Goal: Information Seeking & Learning: Learn about a topic

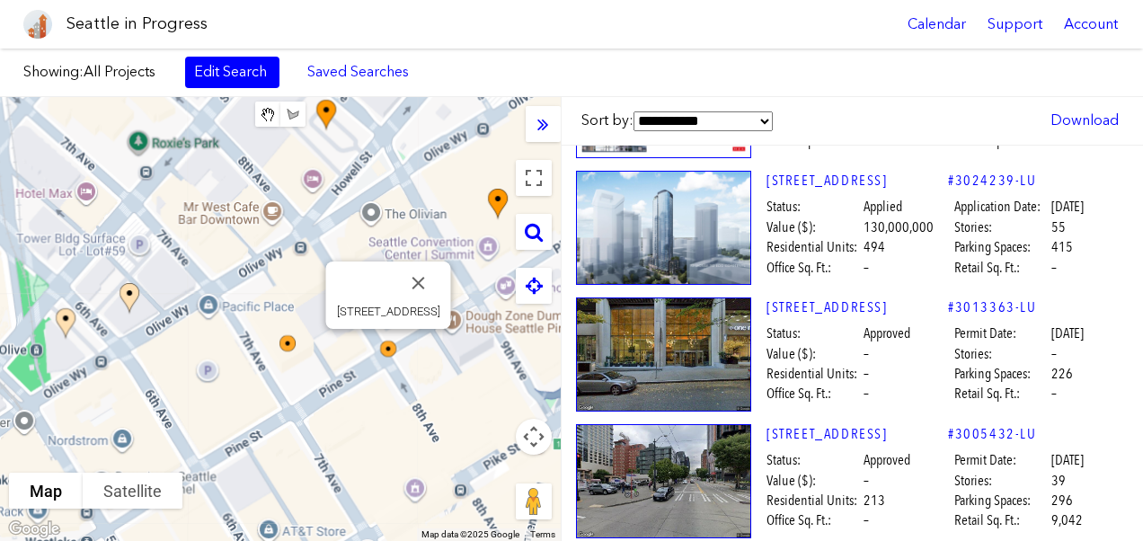
scroll to position [501, 0]
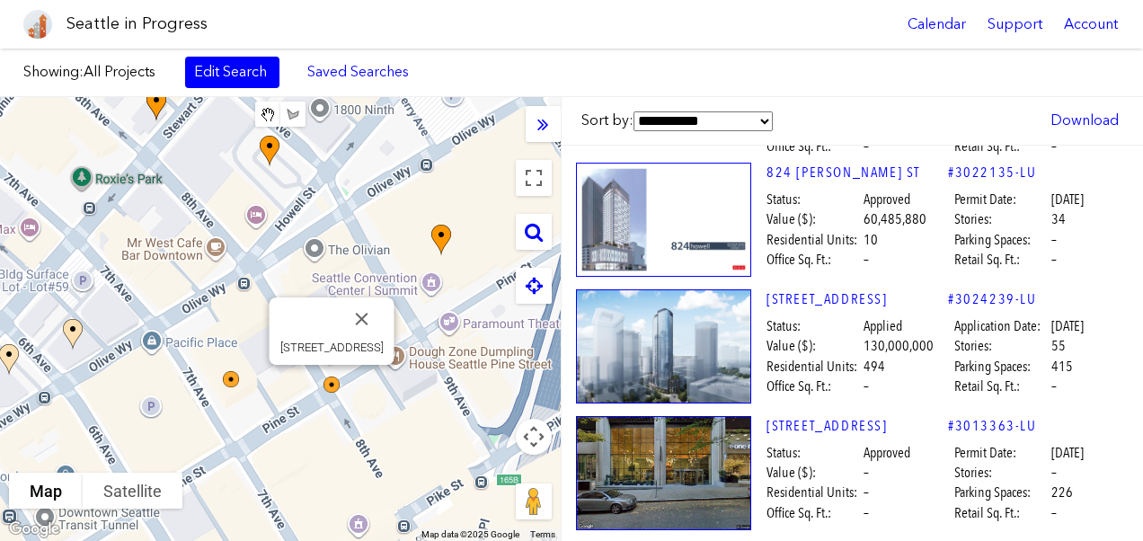
click at [329, 384] on img at bounding box center [343, 396] width 54 height 54
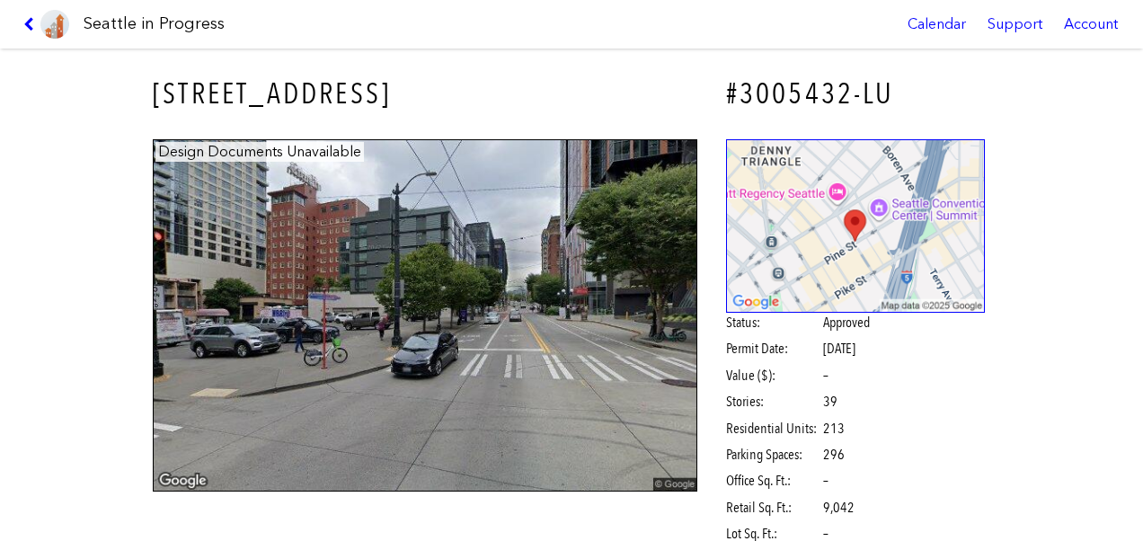
click at [329, 384] on img at bounding box center [425, 315] width 545 height 353
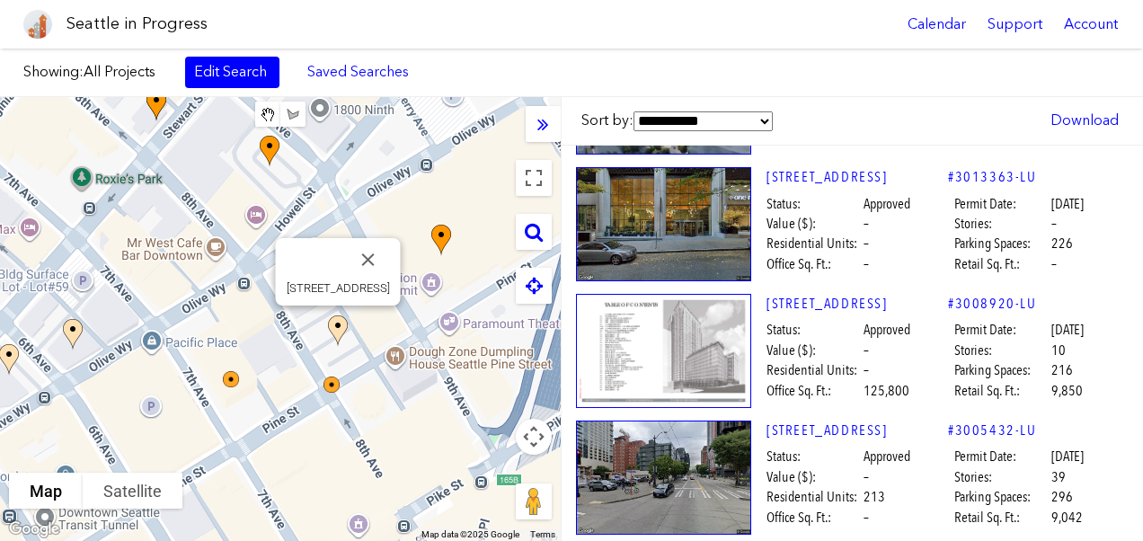
scroll to position [749, 0]
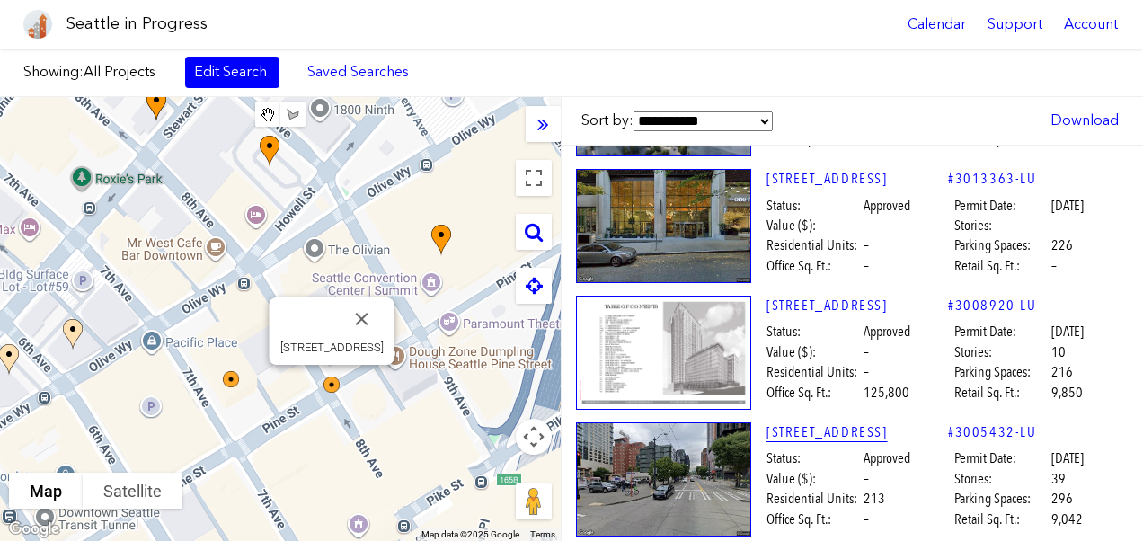
click at [796, 426] on link "[STREET_ADDRESS]" at bounding box center [858, 432] width 182 height 20
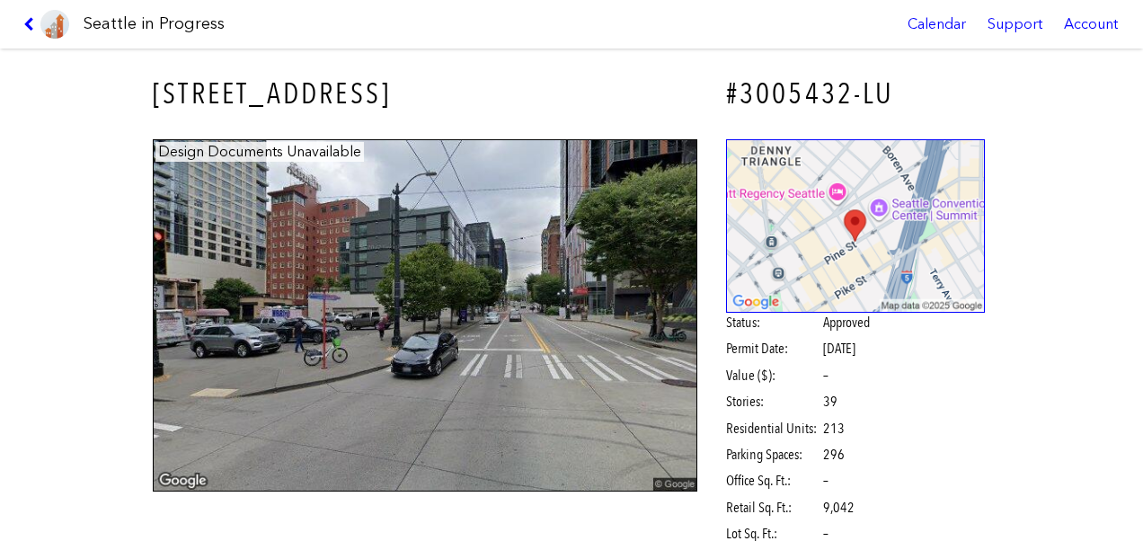
click at [538, 415] on img at bounding box center [425, 315] width 545 height 353
click at [540, 410] on img at bounding box center [425, 315] width 545 height 353
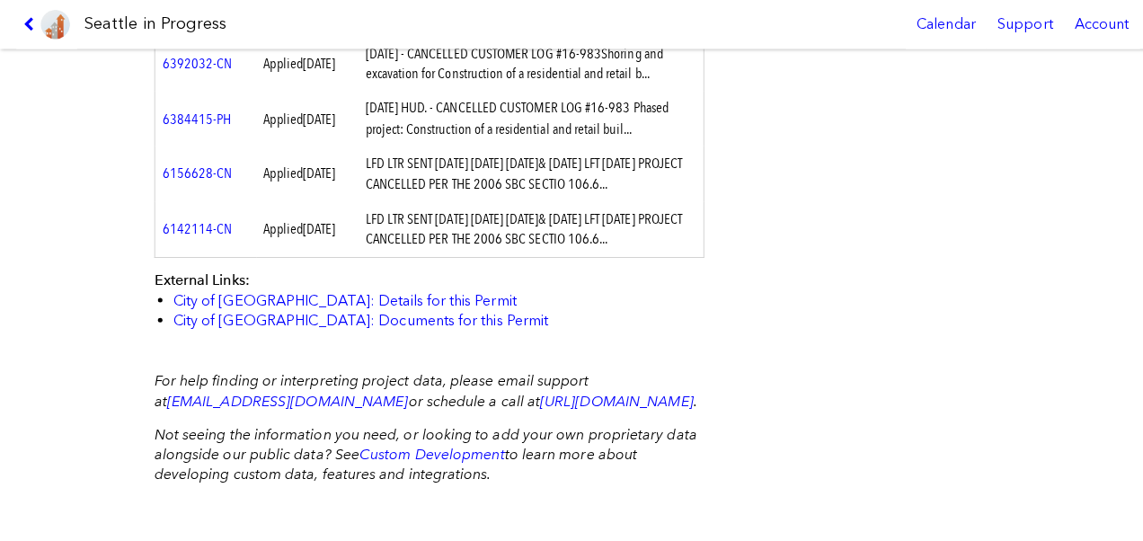
scroll to position [893, 0]
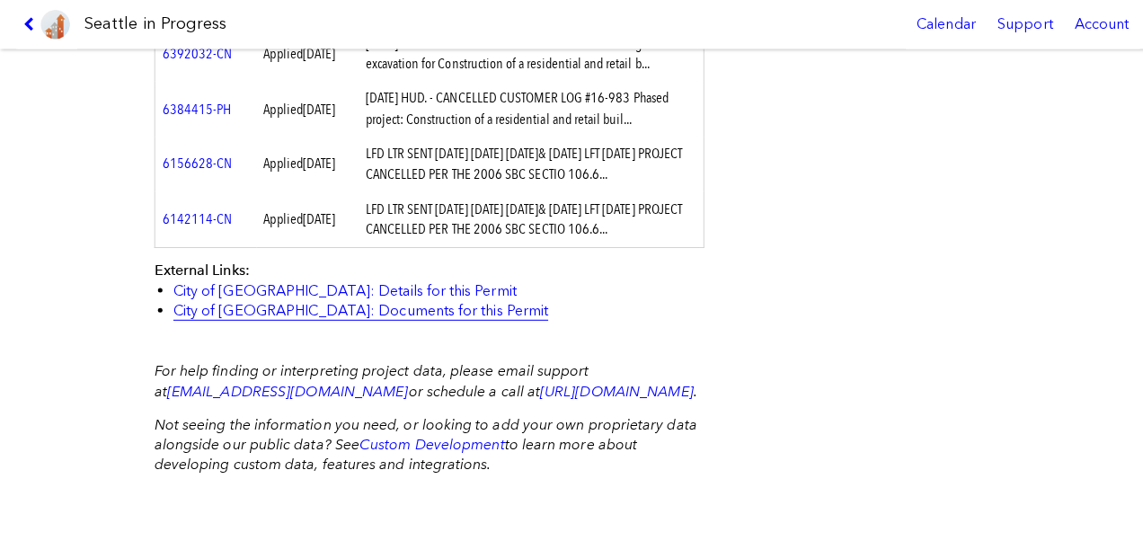
click at [347, 315] on link "City of [GEOGRAPHIC_DATA]: Documents for this Permit" at bounding box center [357, 306] width 371 height 17
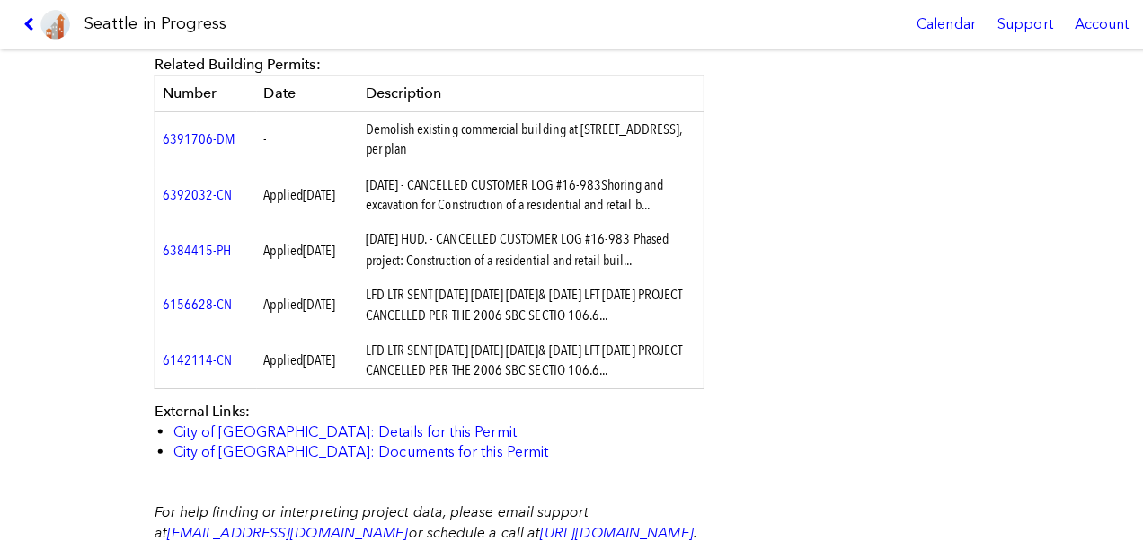
scroll to position [738, 0]
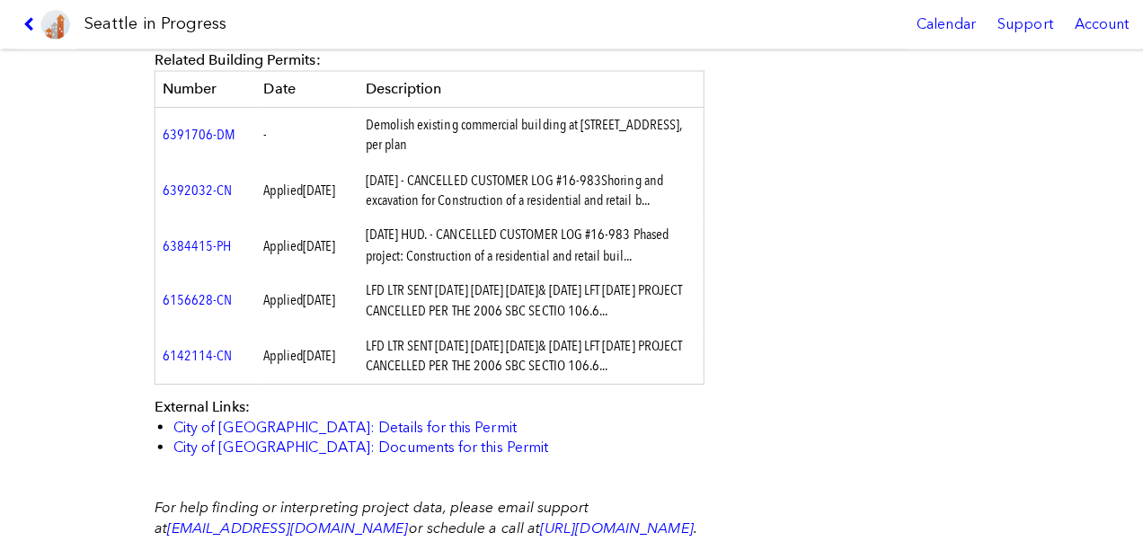
click at [439, 325] on td "LFD LTR SENT [DATE] [DATE] [DATE]& [DATE] LFT [DATE] PROJECT CANCELLED PER THE …" at bounding box center [526, 298] width 342 height 55
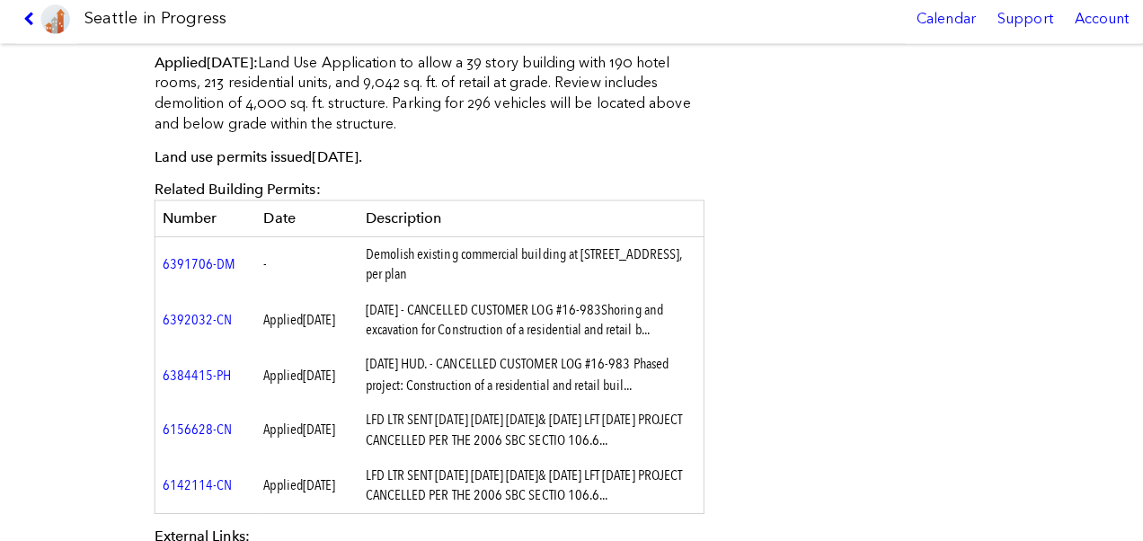
scroll to position [591, 0]
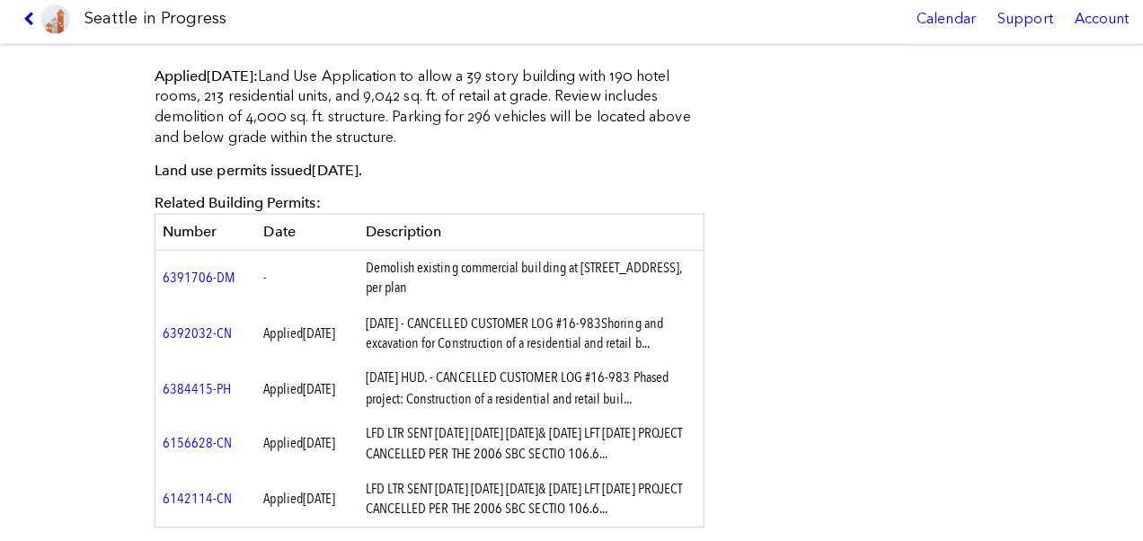
click at [30, 24] on icon at bounding box center [31, 24] width 17 height 14
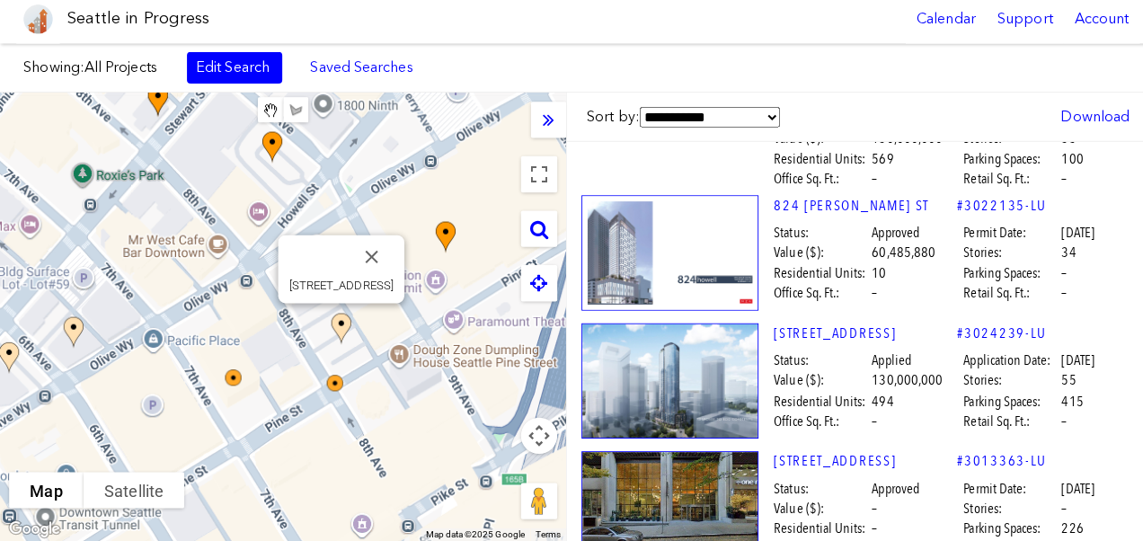
scroll to position [462, 0]
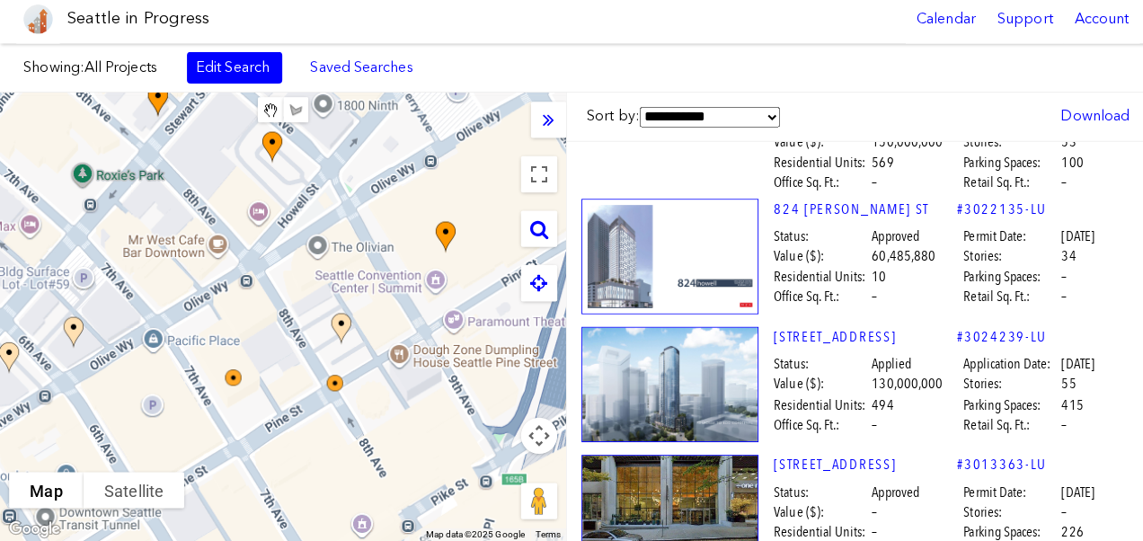
click at [246, 380] on img at bounding box center [243, 391] width 54 height 54
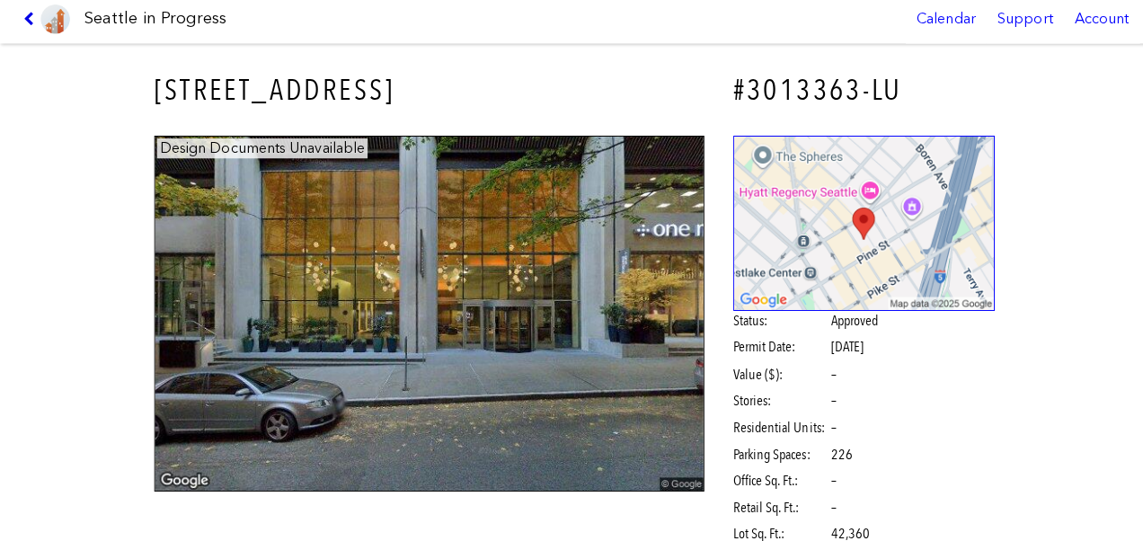
click at [29, 17] on icon at bounding box center [31, 24] width 17 height 14
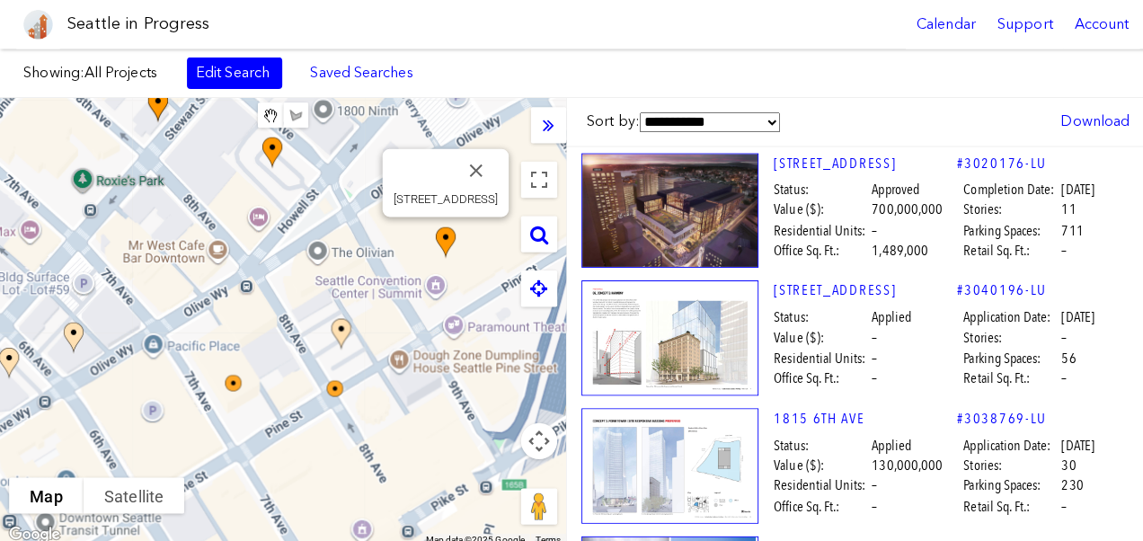
click at [645, 219] on img at bounding box center [663, 209] width 175 height 114
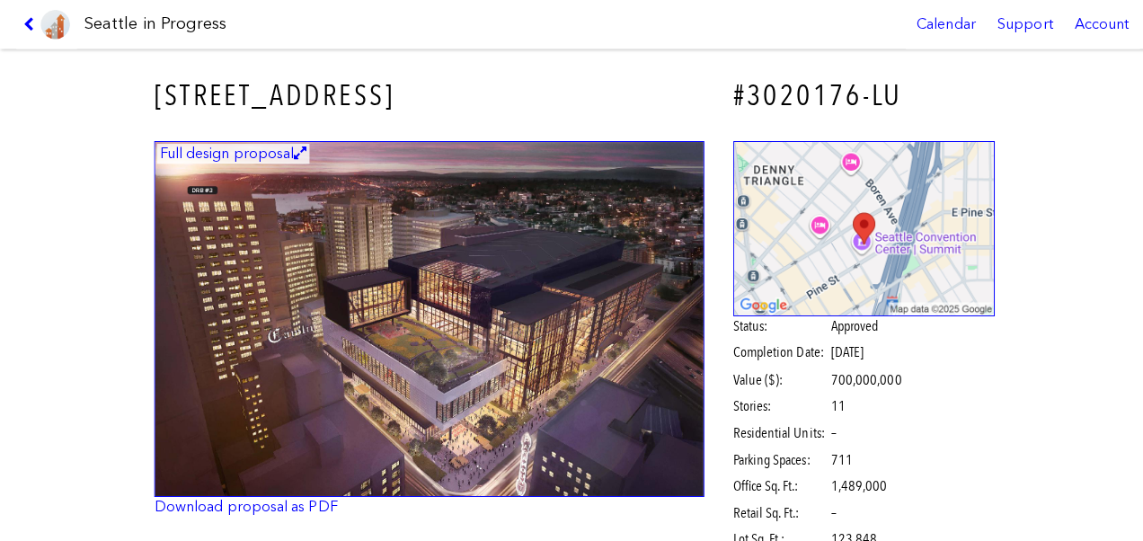
click at [35, 31] on icon at bounding box center [31, 24] width 17 height 14
click at [22, 26] on link at bounding box center [46, 24] width 60 height 49
